Goal: Find specific page/section

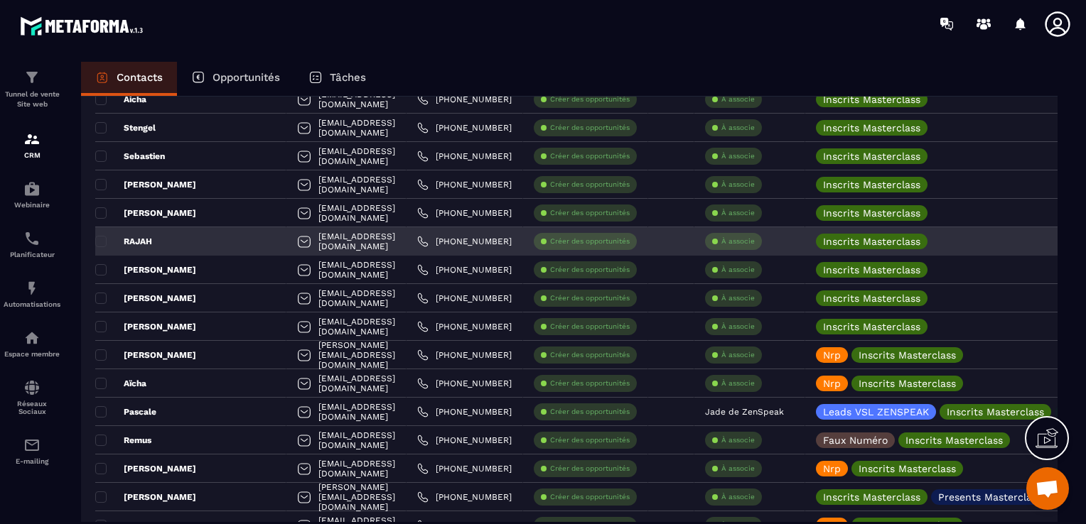
scroll to position [1634, 0]
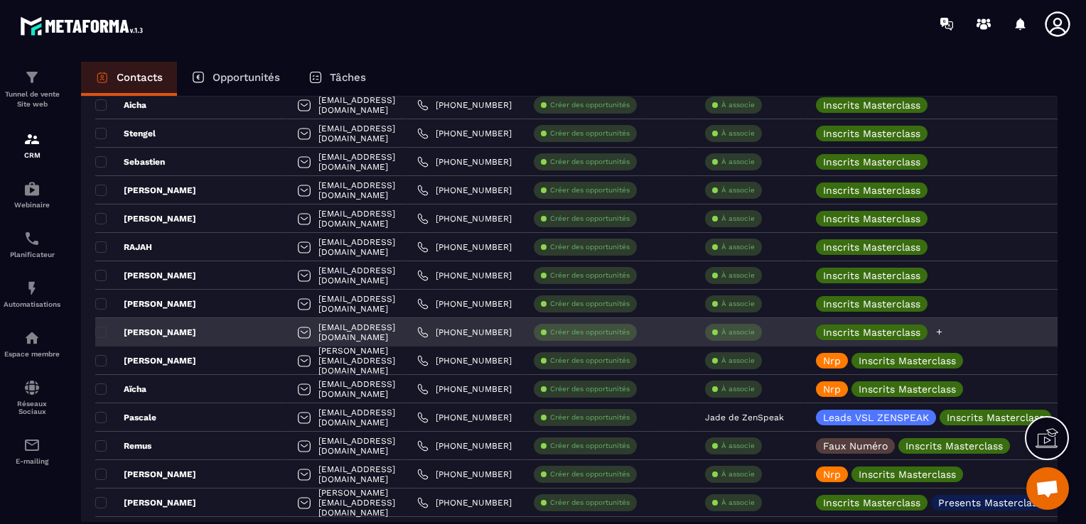
click at [944, 331] on icon at bounding box center [938, 332] width 9 height 9
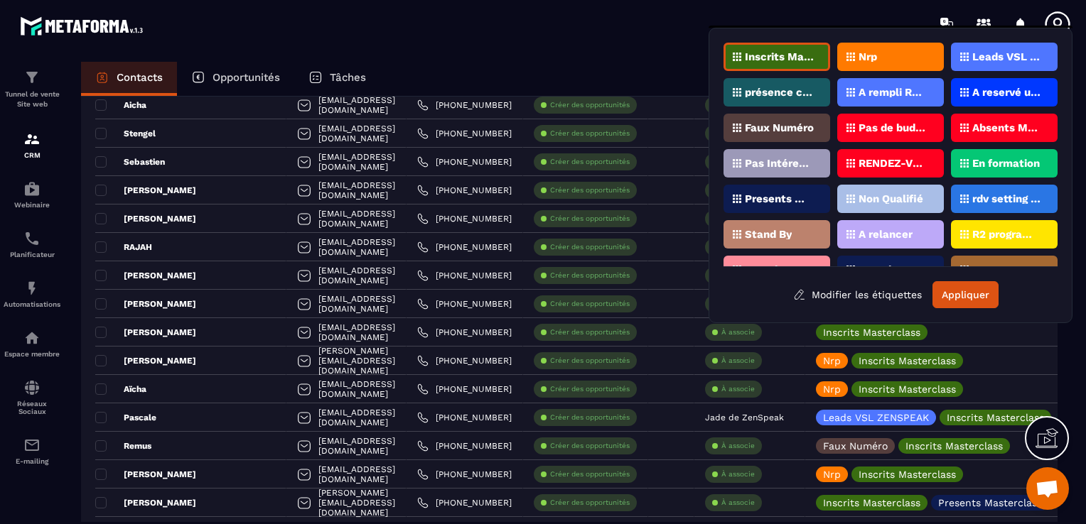
click at [911, 65] on div "Nrp" at bounding box center [890, 57] width 107 height 28
click at [982, 292] on button "Appliquer" at bounding box center [965, 294] width 66 height 27
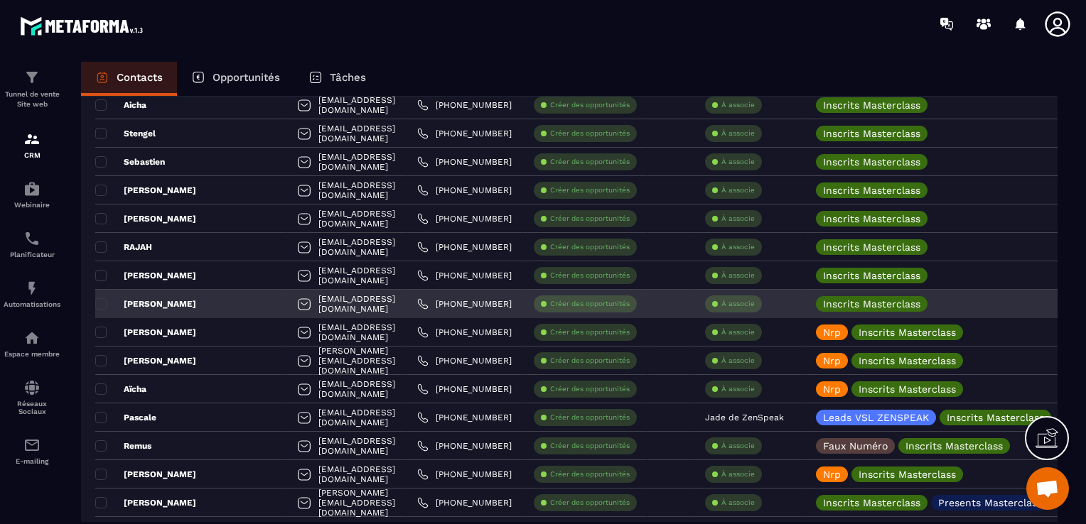
click at [183, 313] on div "[PERSON_NAME]" at bounding box center [190, 304] width 191 height 28
